Goal: Answer question/provide support: Share knowledge or assist other users

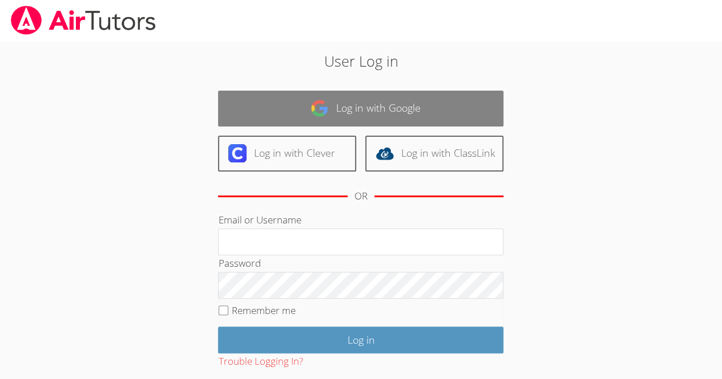
click at [433, 104] on link "Log in with Google" at bounding box center [360, 109] width 285 height 36
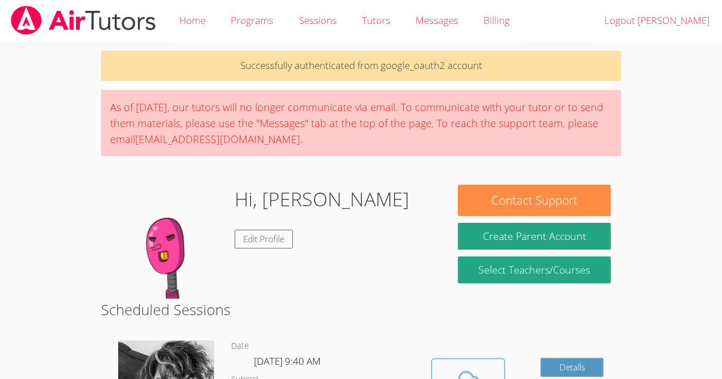
click at [470, 375] on icon at bounding box center [468, 383] width 26 height 20
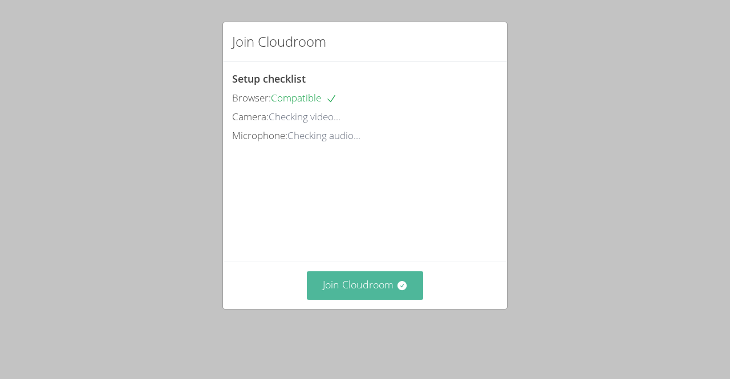
click at [393, 293] on button "Join Cloudroom" at bounding box center [365, 286] width 117 height 28
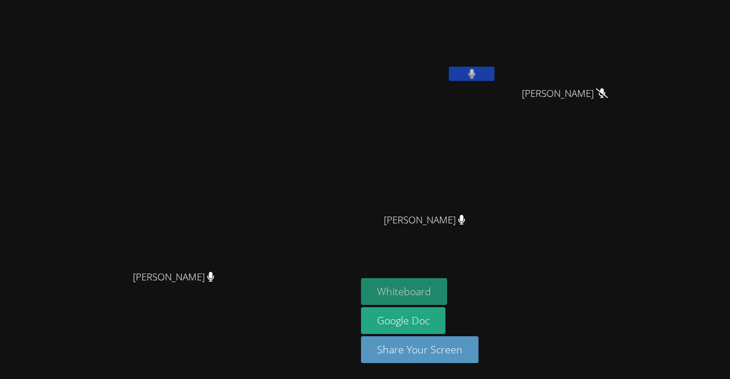
click at [425, 288] on button "Whiteboard" at bounding box center [404, 291] width 86 height 27
click at [482, 82] on div at bounding box center [472, 75] width 46 height 17
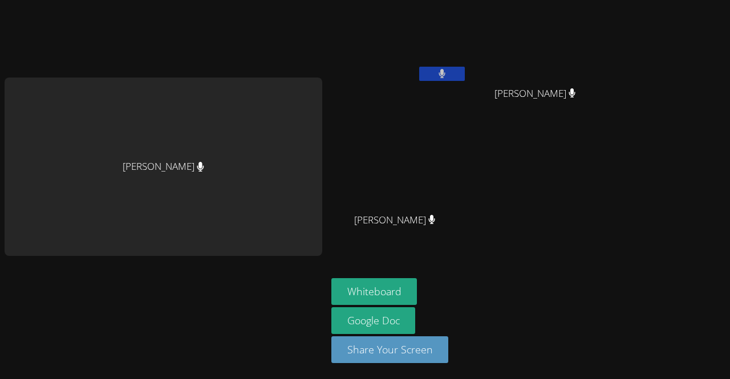
click at [455, 70] on button at bounding box center [442, 74] width 46 height 14
click at [437, 75] on icon at bounding box center [442, 74] width 12 height 10
click at [438, 70] on button at bounding box center [442, 74] width 46 height 14
click at [443, 72] on icon at bounding box center [442, 74] width 12 height 10
click at [443, 72] on icon at bounding box center [442, 74] width 7 height 10
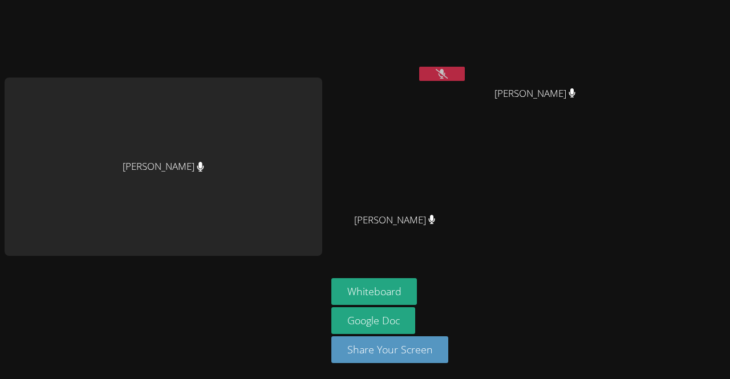
click at [443, 72] on icon at bounding box center [442, 74] width 12 height 10
click at [443, 72] on icon at bounding box center [442, 74] width 7 height 10
click at [443, 72] on icon at bounding box center [442, 74] width 12 height 10
click at [455, 91] on div "Kelsey Quiroz-Zuniga" at bounding box center [400, 66] width 136 height 122
click at [446, 74] on button at bounding box center [442, 74] width 46 height 14
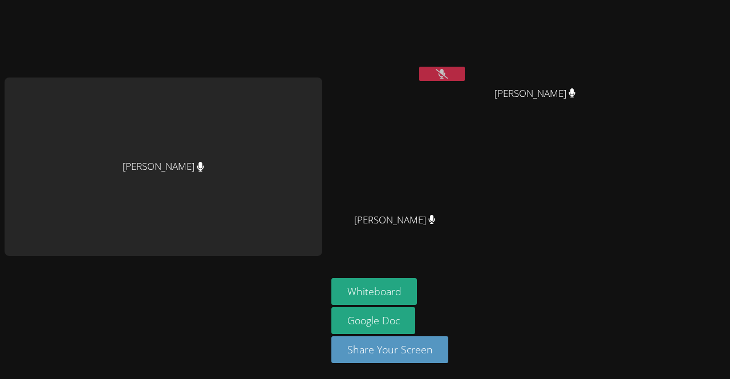
click at [441, 71] on icon at bounding box center [442, 74] width 12 height 10
click at [442, 70] on icon at bounding box center [442, 74] width 7 height 10
click at [458, 79] on button at bounding box center [442, 74] width 46 height 14
click at [449, 76] on button at bounding box center [442, 74] width 46 height 14
click at [440, 75] on icon at bounding box center [442, 74] width 12 height 10
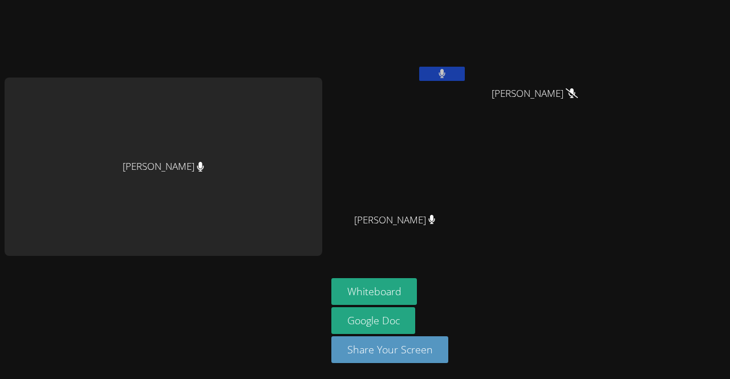
click at [437, 75] on button at bounding box center [442, 74] width 46 height 14
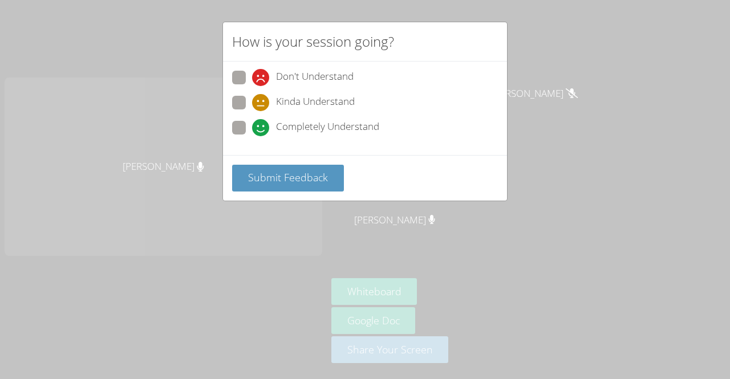
click at [252, 136] on span at bounding box center [252, 136] width 0 height 0
click at [252, 128] on input "Completely Understand" at bounding box center [257, 126] width 10 height 10
radio input "true"
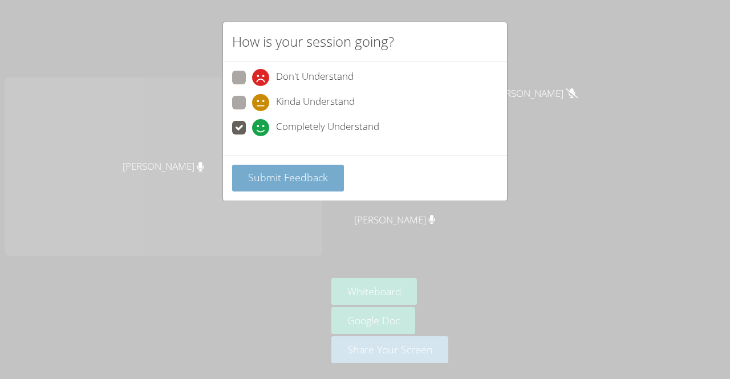
click at [284, 177] on span "Submit Feedback" at bounding box center [288, 178] width 80 height 14
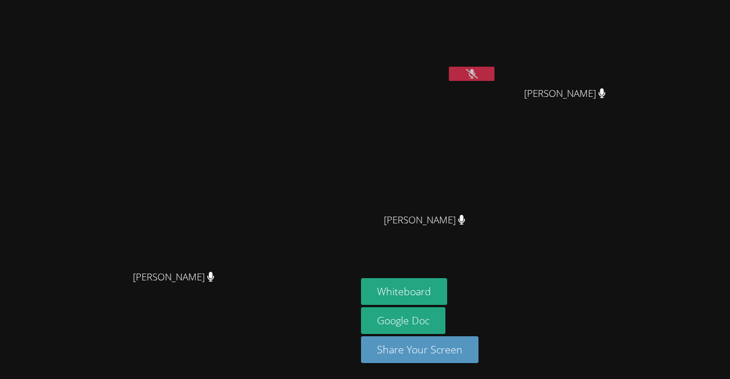
click at [495, 74] on button at bounding box center [472, 74] width 46 height 14
click at [497, 64] on video at bounding box center [429, 43] width 136 height 76
click at [476, 71] on icon at bounding box center [472, 74] width 7 height 10
click at [495, 74] on button at bounding box center [472, 74] width 46 height 14
click at [476, 78] on icon at bounding box center [472, 74] width 7 height 10
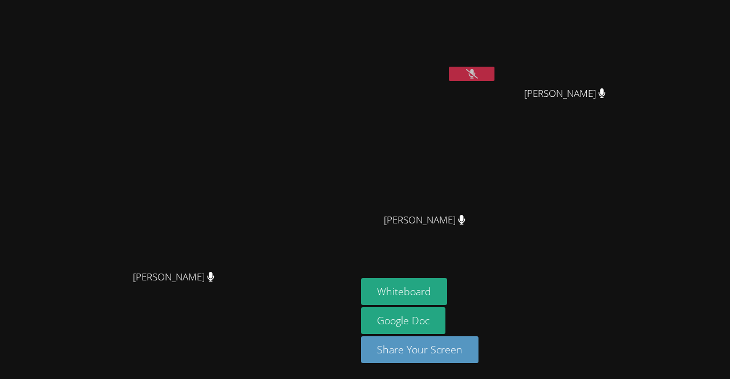
click at [495, 70] on button at bounding box center [472, 74] width 46 height 14
